Goal: Information Seeking & Learning: Learn about a topic

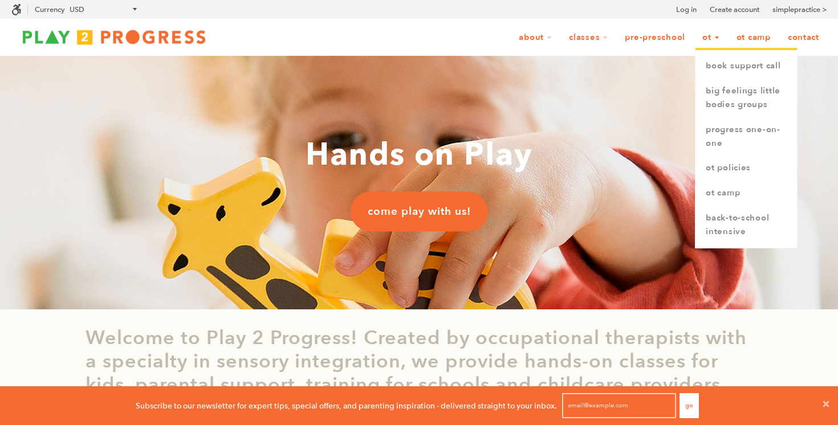
scroll to position [1, 1]
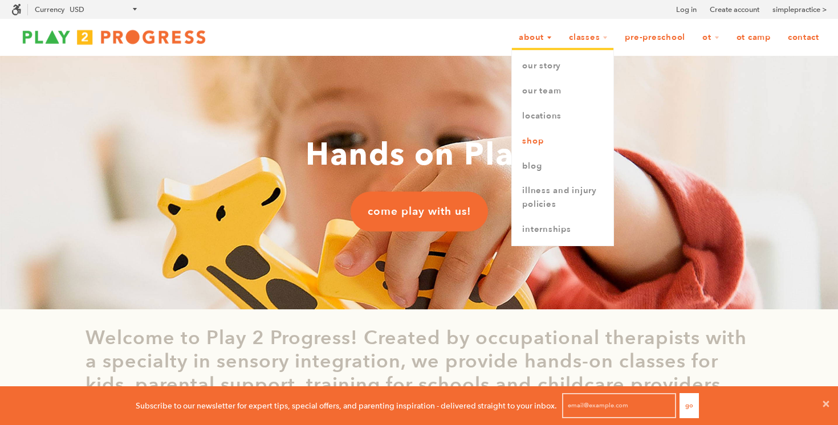
click at [535, 144] on link "Shop" at bounding box center [562, 141] width 101 height 25
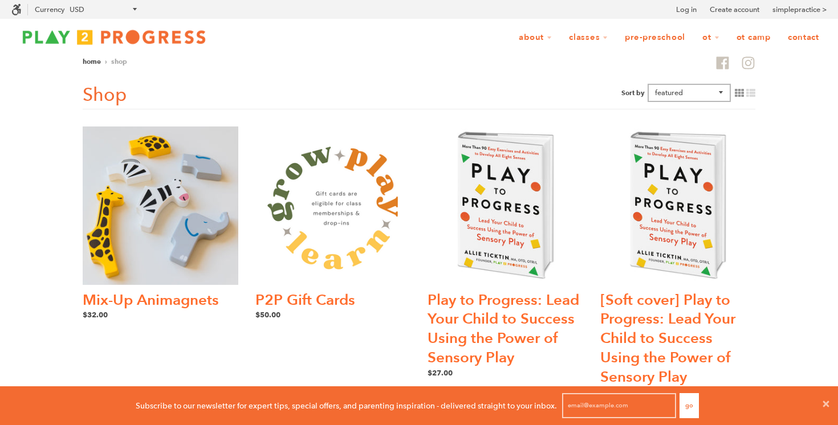
click at [163, 218] on img at bounding box center [161, 206] width 156 height 158
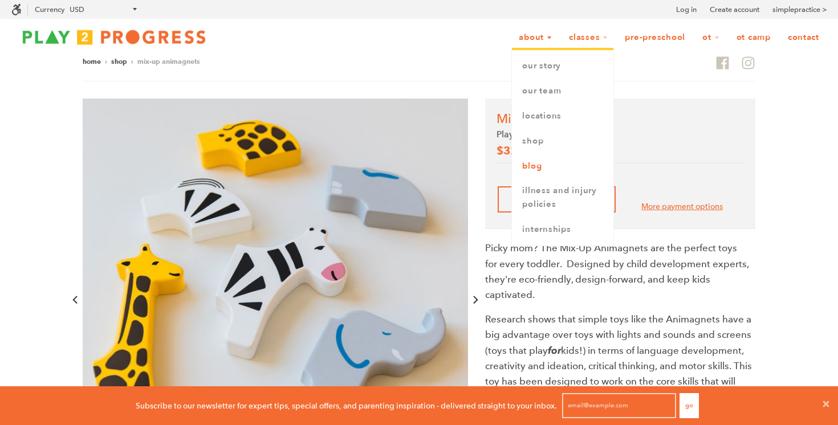
click at [531, 170] on link "Blog" at bounding box center [562, 166] width 101 height 25
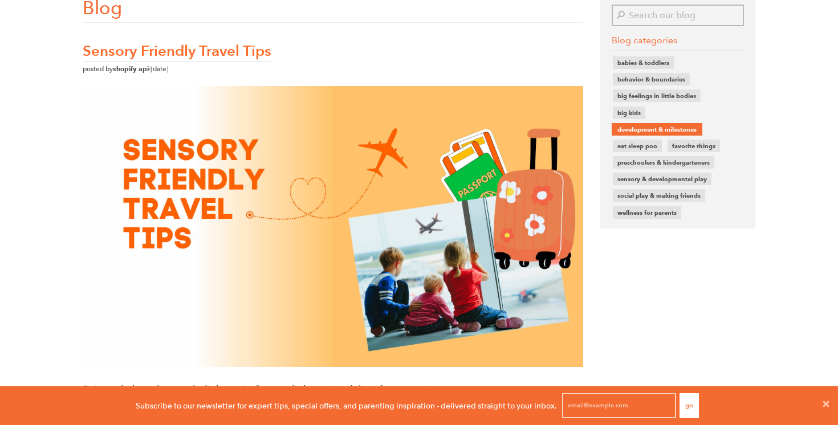
scroll to position [60, 0]
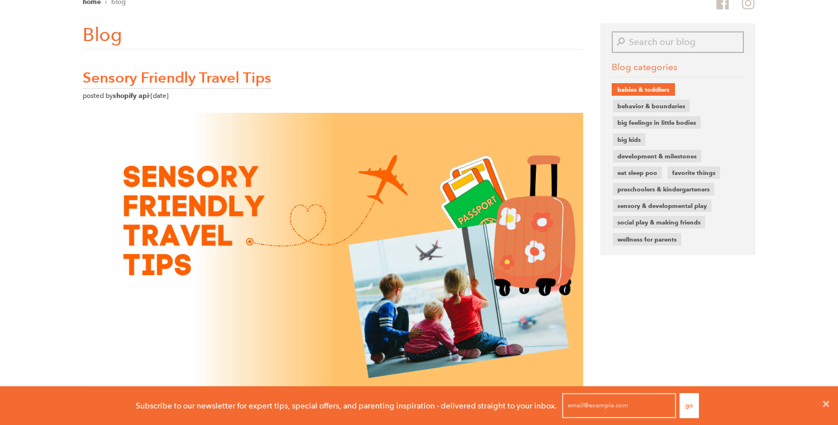
click at [646, 92] on link "Babies & toddlers" at bounding box center [643, 89] width 54 height 13
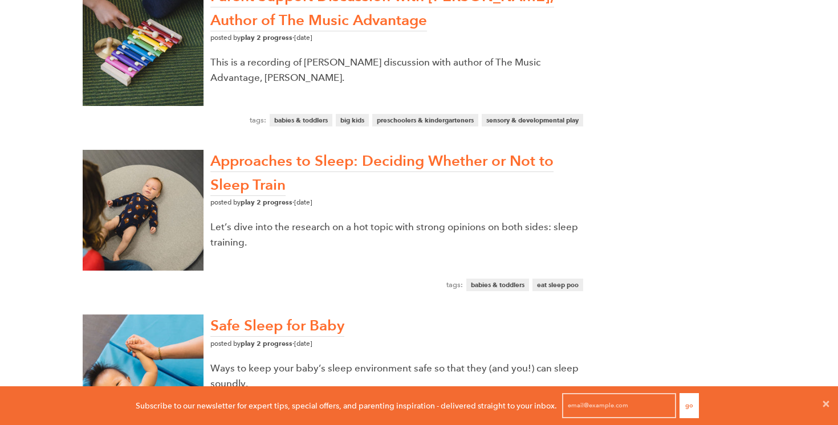
scroll to position [680, 0]
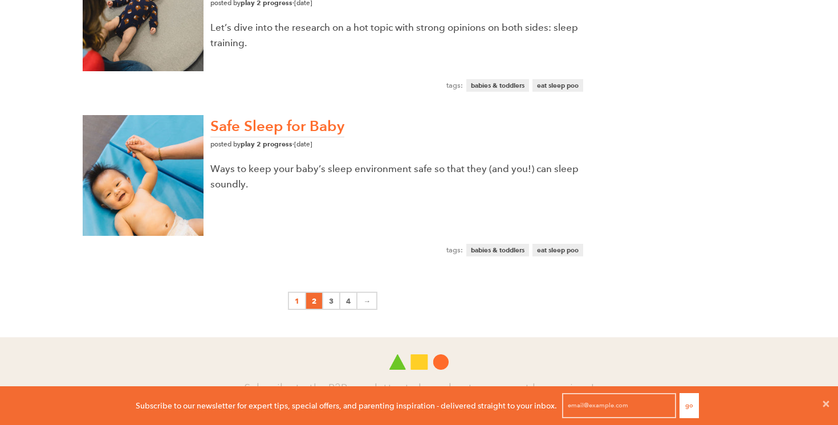
click at [315, 302] on link "2" at bounding box center [314, 301] width 17 height 18
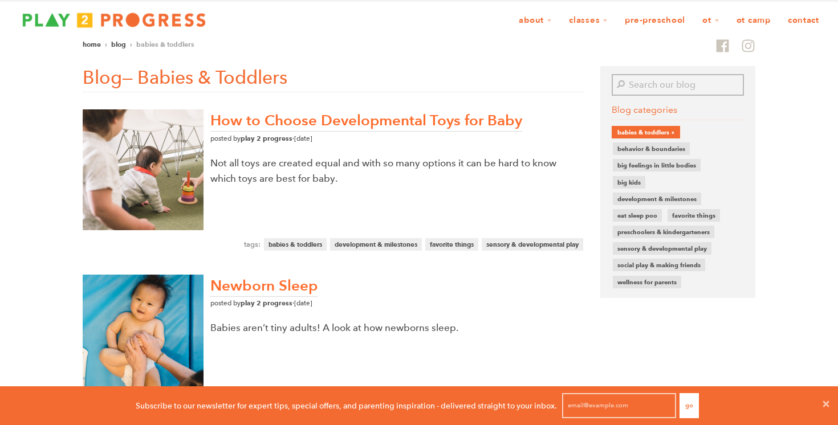
scroll to position [134, 0]
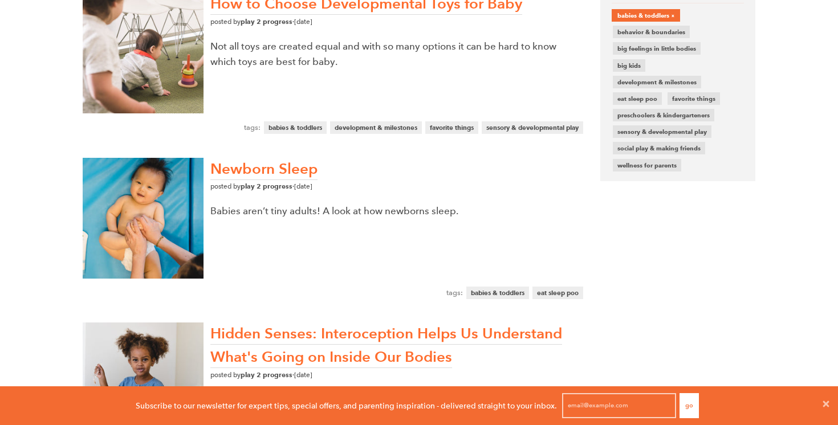
click at [267, 5] on link "How to Choose Developmental Toys for Baby" at bounding box center [366, 4] width 312 height 21
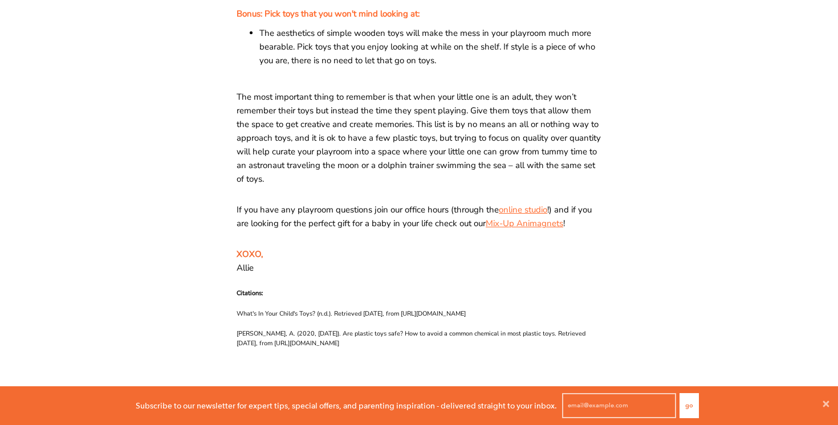
scroll to position [1359, 0]
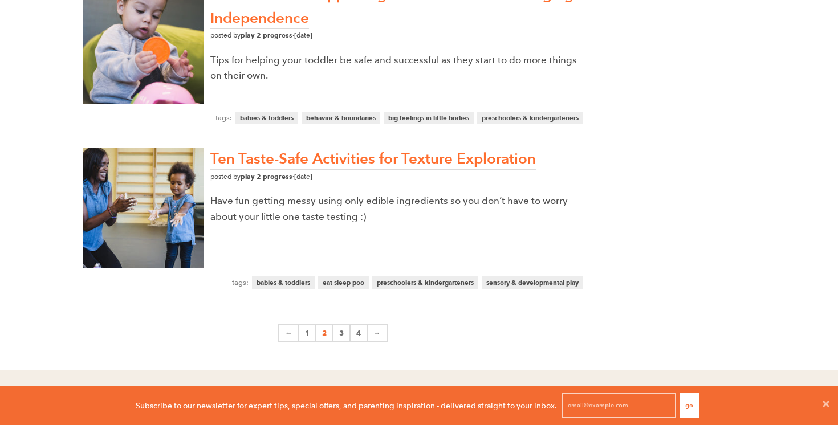
scroll to position [755, 0]
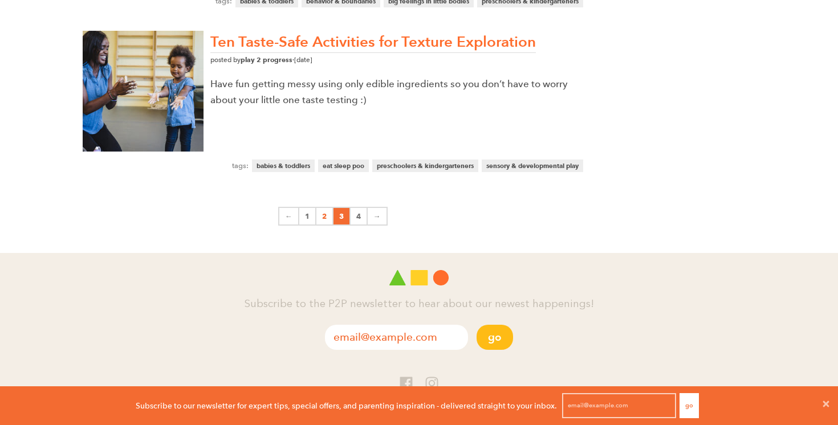
click at [337, 219] on link "3" at bounding box center [341, 216] width 17 height 18
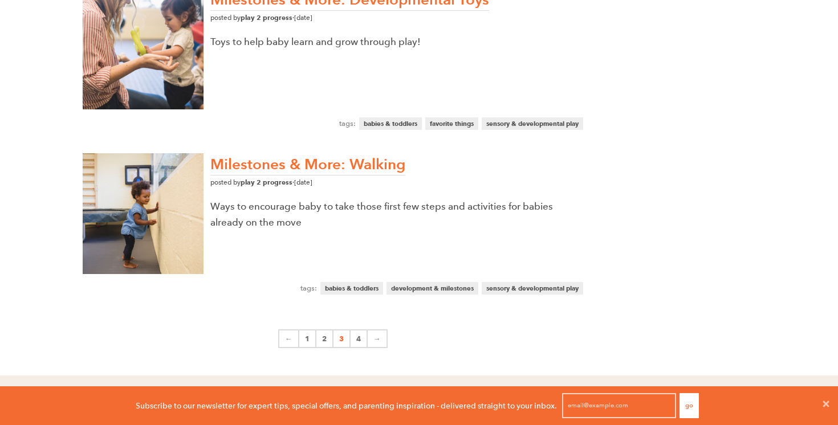
scroll to position [561, 0]
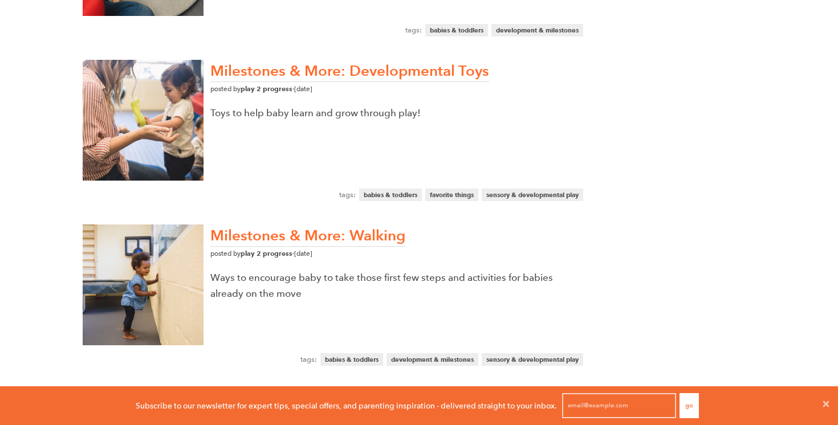
click at [330, 82] on link "Milestones & More: Developmental Toys" at bounding box center [349, 71] width 279 height 21
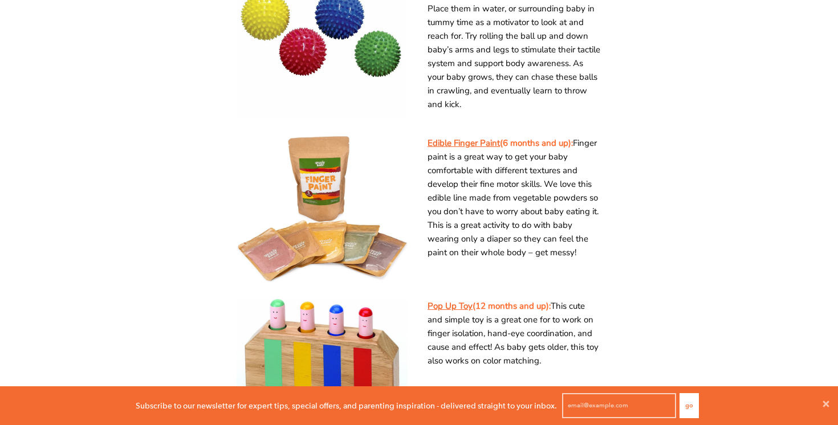
scroll to position [1255, 0]
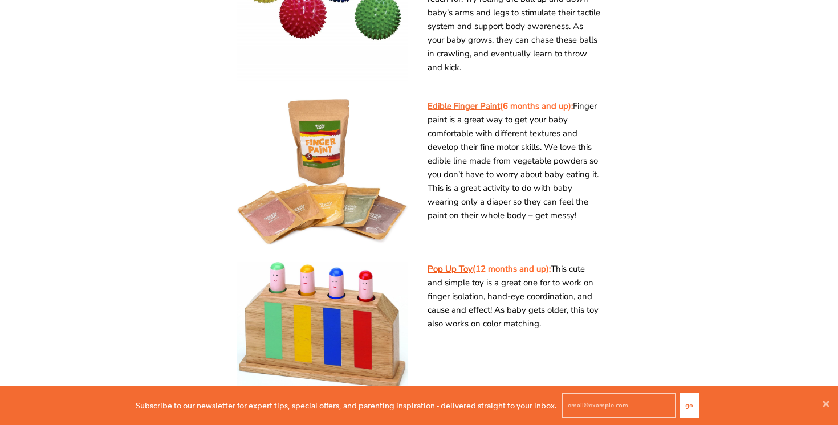
click at [439, 267] on link "Pop Up Toy" at bounding box center [449, 268] width 45 height 11
click at [457, 104] on link "Edible Finger Paint" at bounding box center [463, 105] width 72 height 11
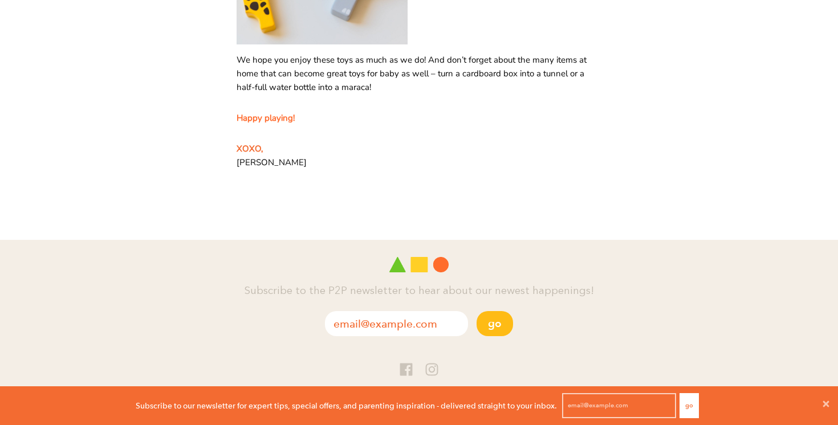
scroll to position [2121, 0]
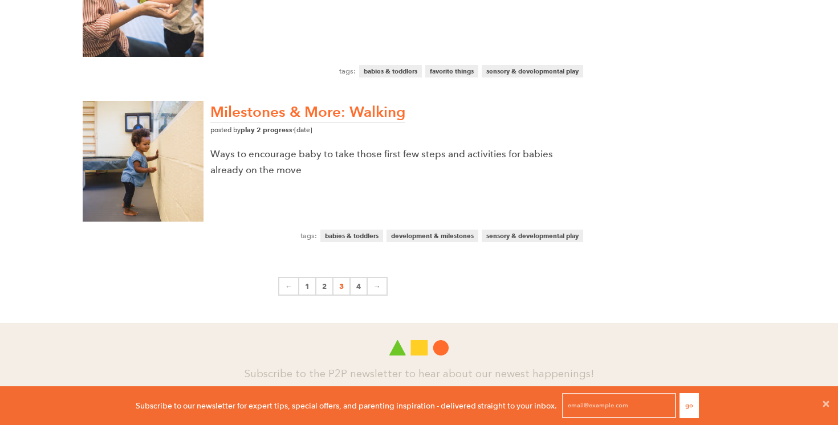
scroll to position [733, 0]
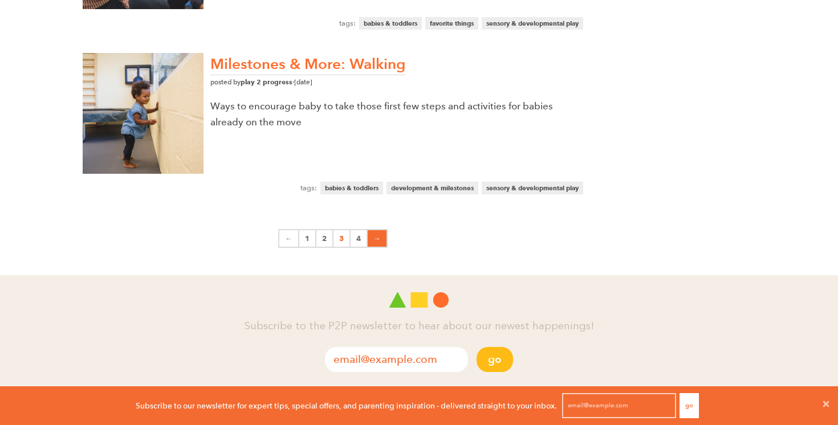
click at [368, 239] on link "→" at bounding box center [378, 238] width 20 height 18
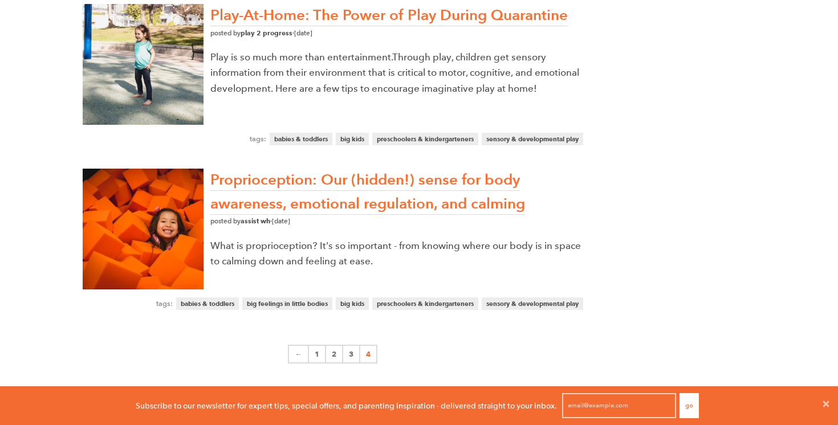
scroll to position [712, 0]
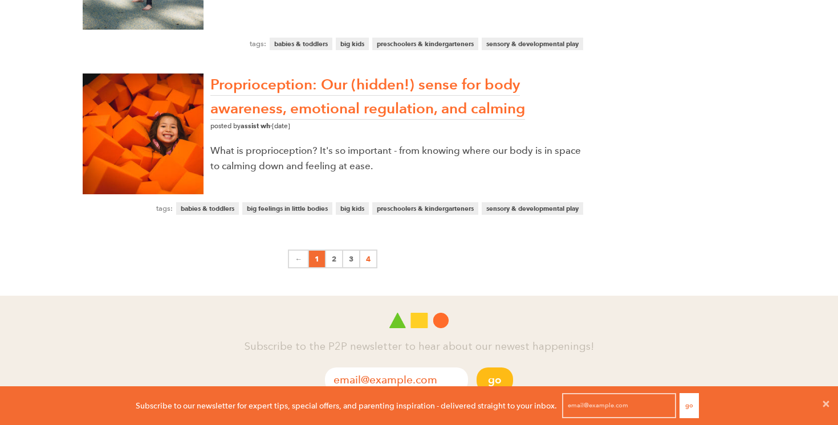
click at [321, 261] on link "1" at bounding box center [317, 259] width 17 height 18
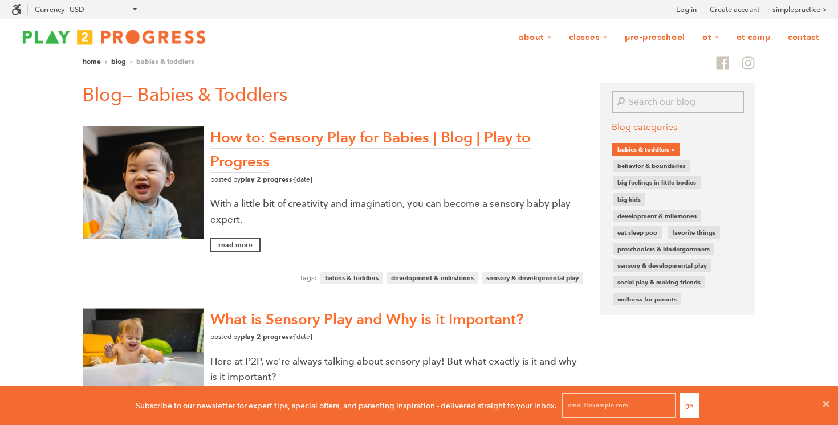
click at [337, 130] on link "How to: Sensory Play for Babies | Blog | Play to Progress" at bounding box center [370, 150] width 320 height 45
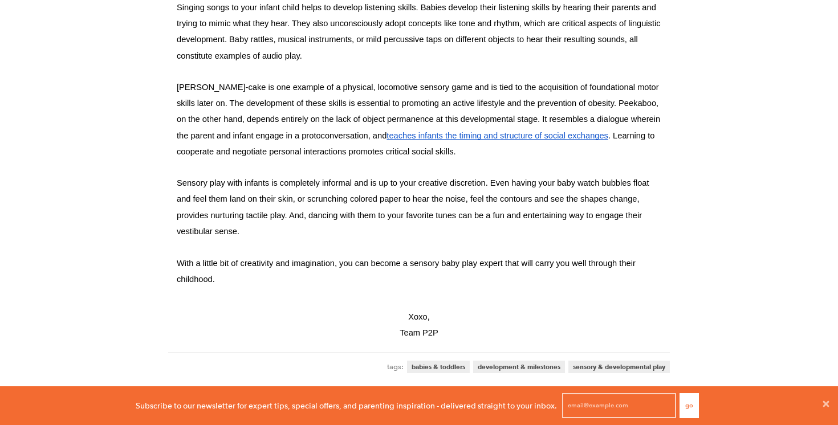
scroll to position [1616, 0]
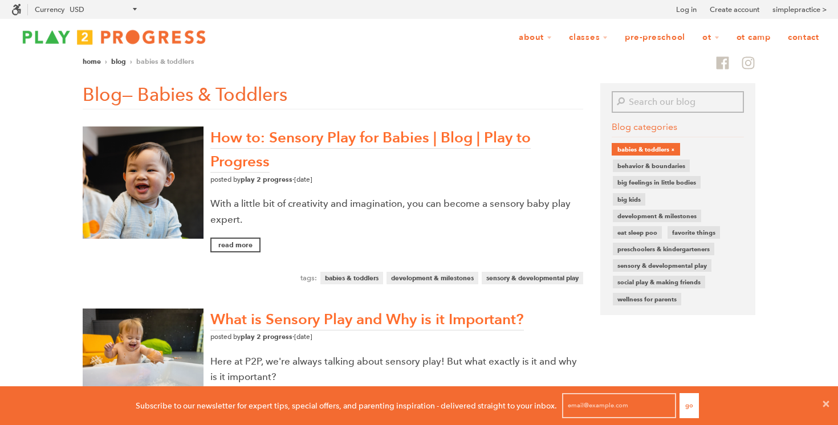
scroll to position [1, 1]
click at [692, 263] on link "Sensory & developmental play" at bounding box center [662, 265] width 92 height 13
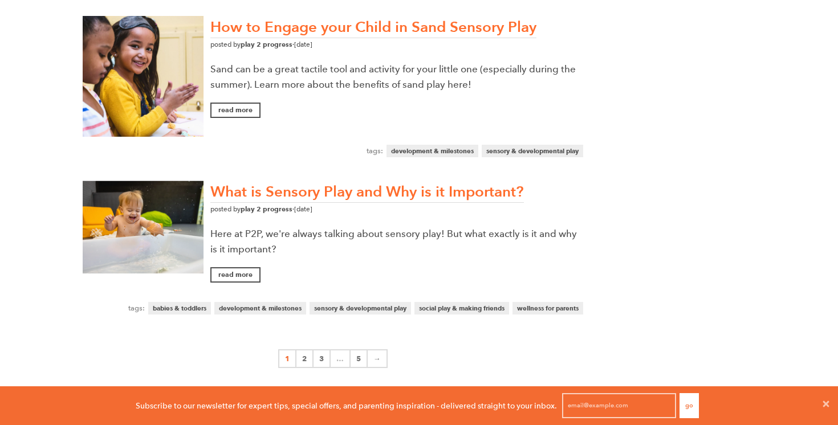
scroll to position [728, 0]
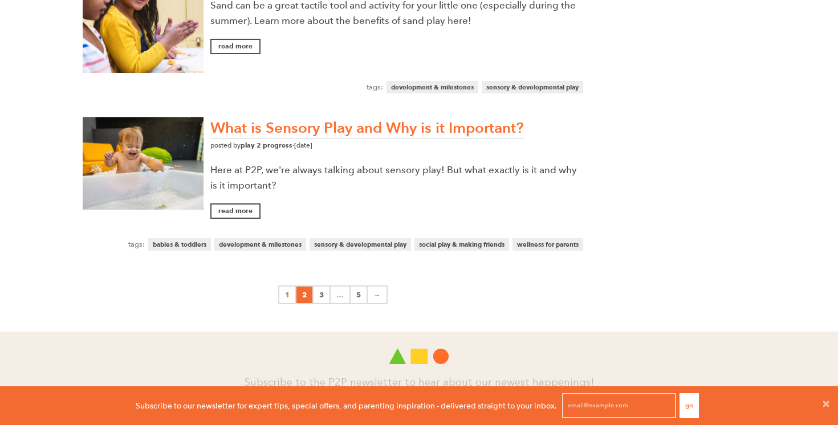
click at [305, 290] on link "2" at bounding box center [304, 295] width 17 height 18
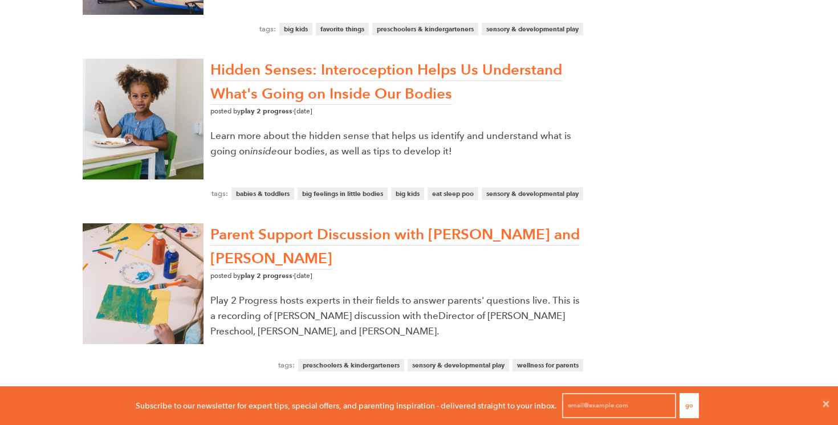
scroll to position [612, 0]
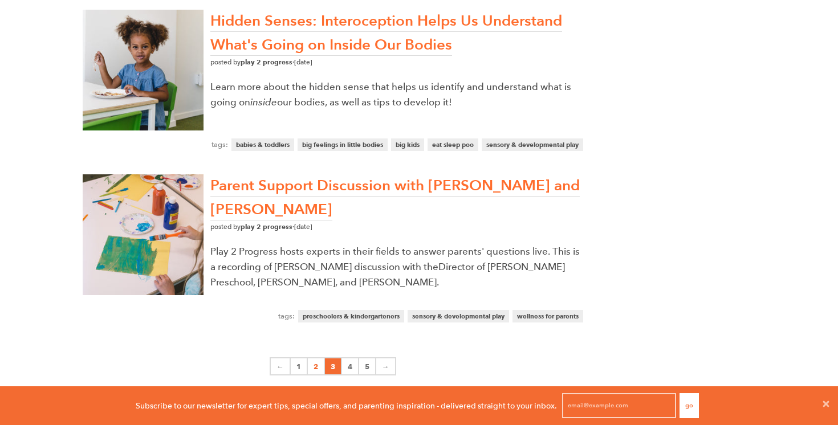
click at [335, 362] on link "3" at bounding box center [333, 366] width 17 height 18
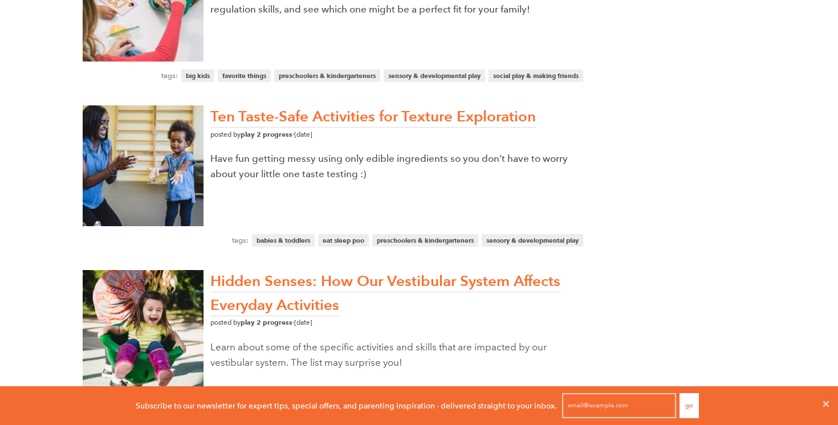
scroll to position [670, 0]
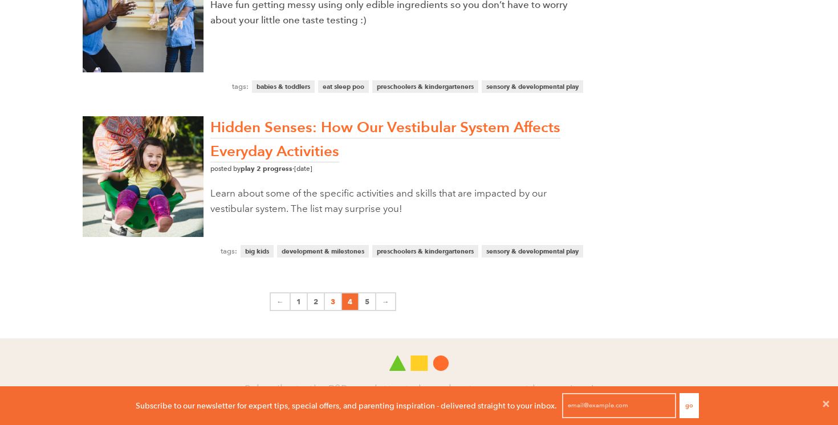
click link "4"
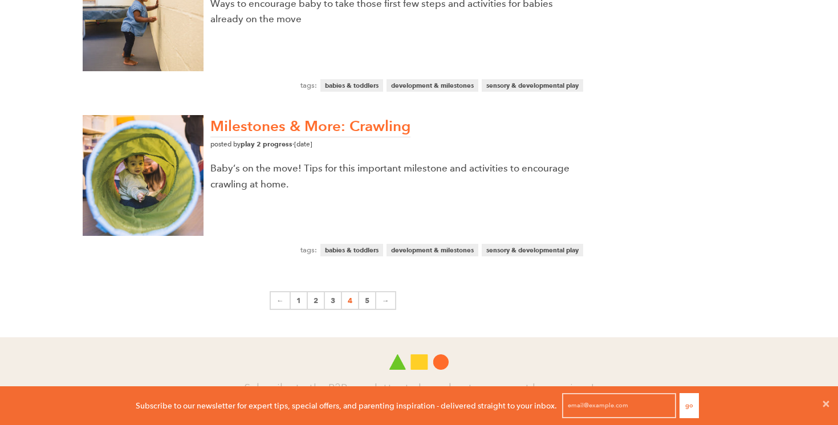
scroll to position [692, 0]
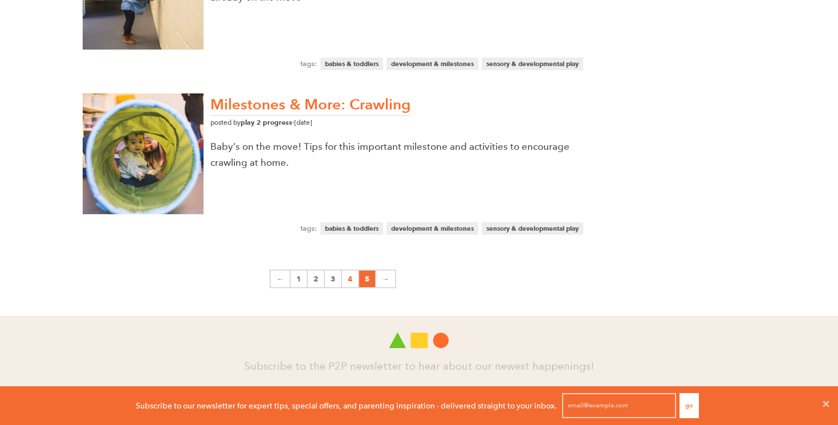
click at [364, 280] on link "5" at bounding box center [367, 279] width 17 height 18
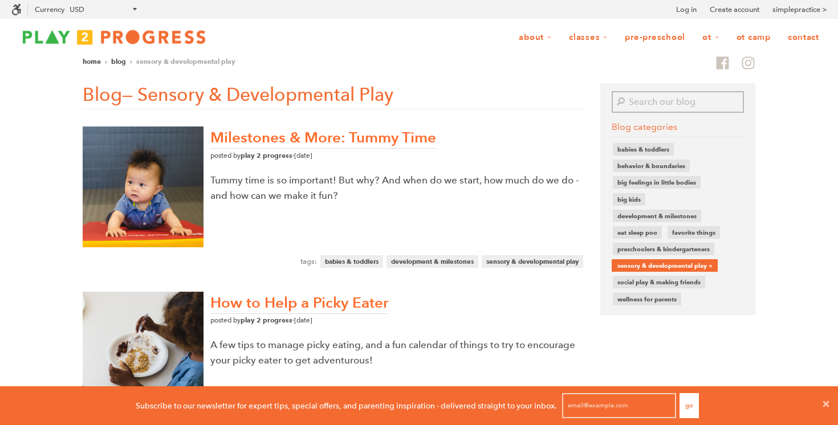
click at [90, 33] on img at bounding box center [113, 37] width 205 height 23
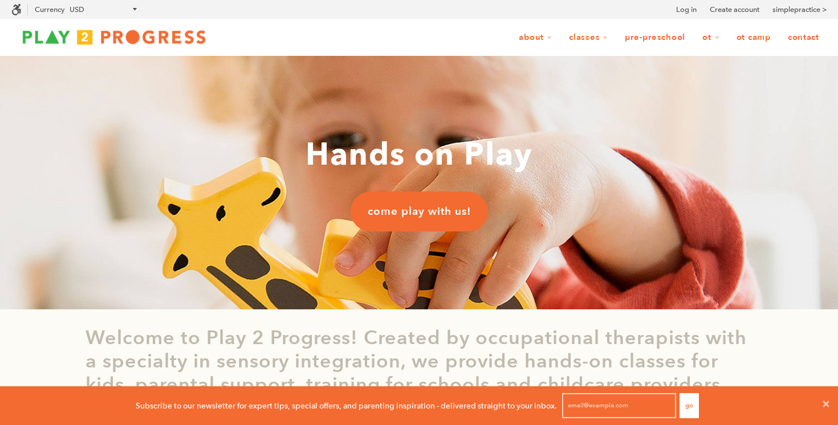
scroll to position [1, 1]
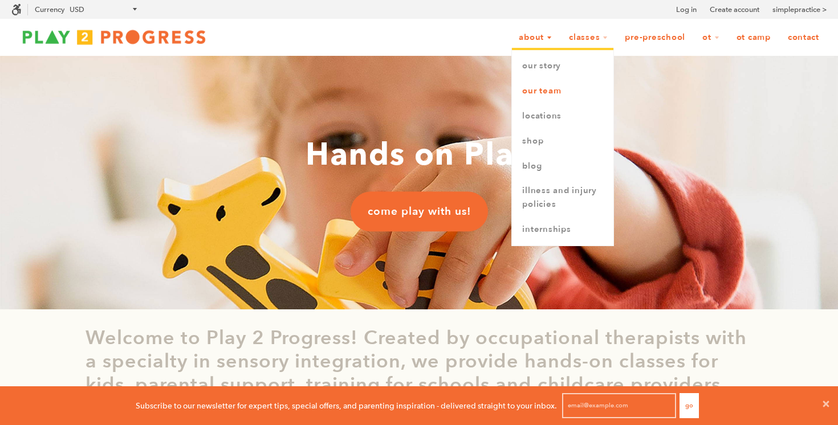
click at [539, 94] on link "Our Team" at bounding box center [562, 91] width 101 height 25
